Goal: Transaction & Acquisition: Purchase product/service

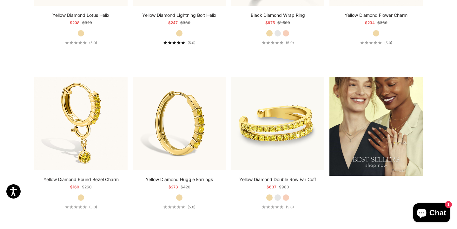
scroll to position [773, 0]
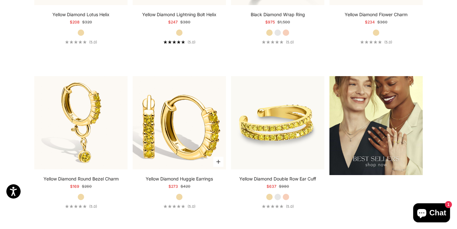
click at [193, 128] on img at bounding box center [179, 122] width 93 height 93
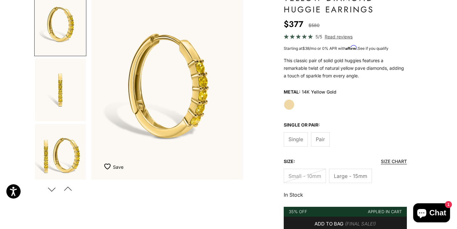
scroll to position [71, 0]
click at [323, 140] on span "Pair" at bounding box center [320, 139] width 9 height 8
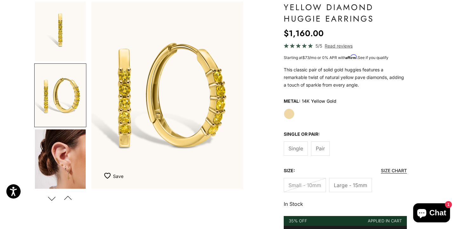
scroll to position [61, 0]
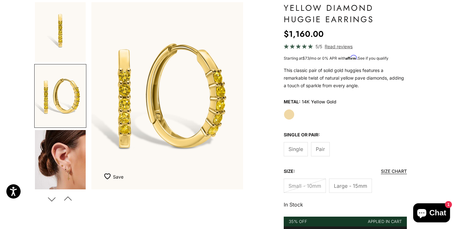
click at [304, 188] on label "Small - 10mm" at bounding box center [305, 186] width 42 height 14
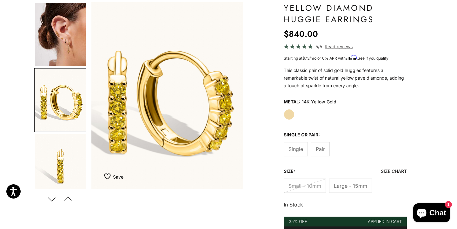
scroll to position [201, 0]
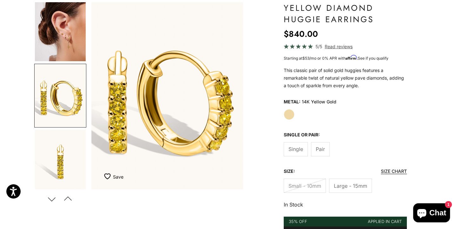
click at [356, 183] on span "Large - 15mm" at bounding box center [350, 186] width 33 height 8
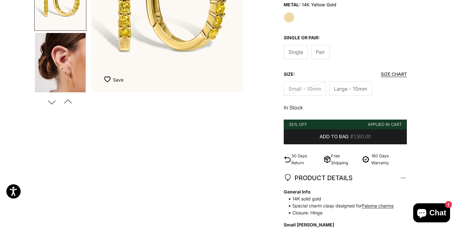
scroll to position [158, 0]
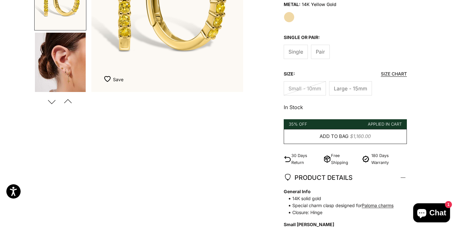
click at [335, 130] on button "Add to bag $1,160.00" at bounding box center [345, 136] width 123 height 15
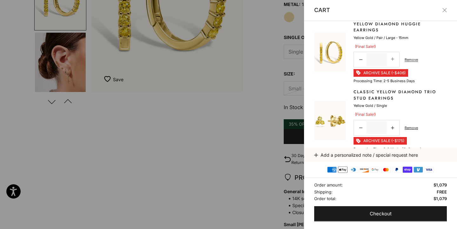
scroll to position [0, 0]
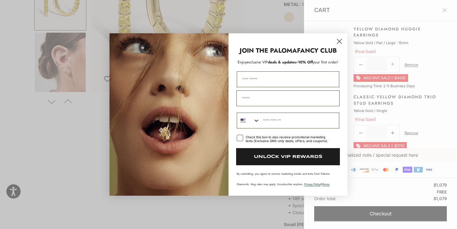
click at [338, 40] on circle "Close dialog" at bounding box center [339, 41] width 10 height 10
